Goal: Download file/media

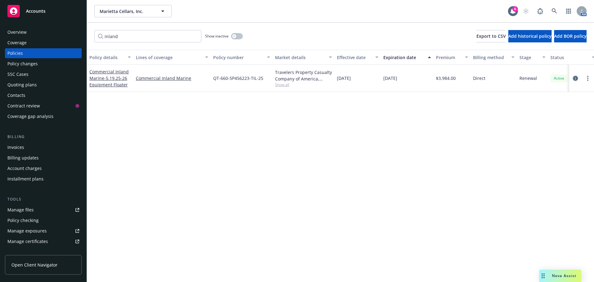
click at [577, 79] on icon "circleInformation" at bounding box center [575, 78] width 5 height 5
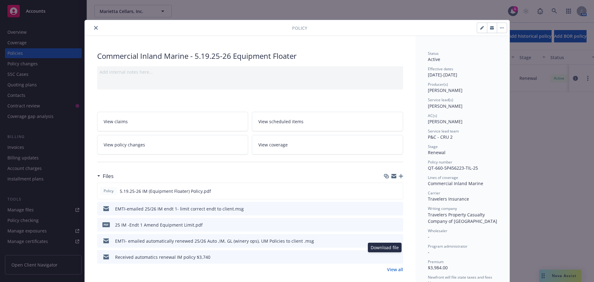
click at [385, 258] on icon "download file" at bounding box center [386, 258] width 5 height 2
click at [387, 268] on link "View all" at bounding box center [395, 269] width 16 height 6
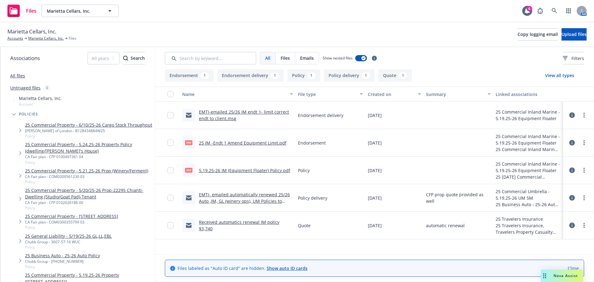
click at [268, 225] on link "Received automatics renewal IM policy $3,740" at bounding box center [239, 225] width 80 height 12
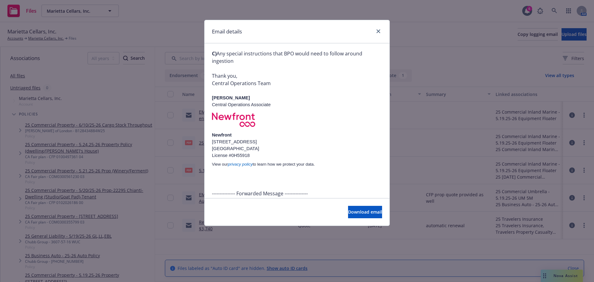
scroll to position [347, 0]
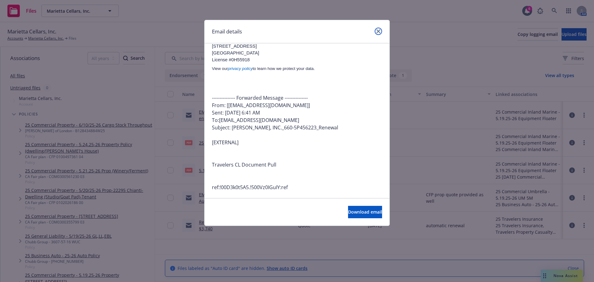
drag, startPoint x: 378, startPoint y: 32, endPoint x: 334, endPoint y: 20, distance: 45.5
click at [377, 32] on icon "close" at bounding box center [378, 31] width 4 height 4
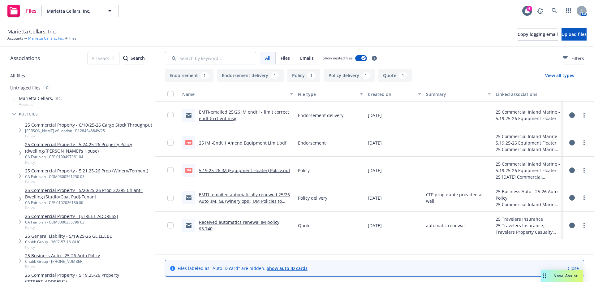
click at [34, 38] on link "Marietta Cellars, Inc." at bounding box center [46, 39] width 36 height 6
